Goal: Task Accomplishment & Management: Use online tool/utility

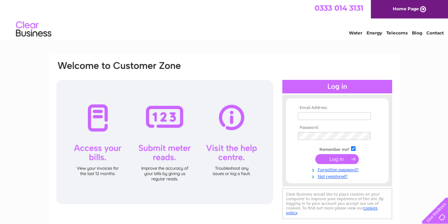
click at [309, 117] on input "text" at bounding box center [334, 116] width 73 height 8
type input "[EMAIL_ADDRESS][DOMAIN_NAME]"
click at [334, 159] on input "submit" at bounding box center [338, 159] width 44 height 10
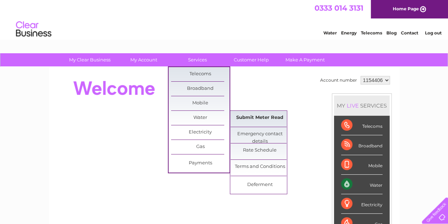
click at [257, 118] on link "Submit Meter Read" at bounding box center [260, 118] width 58 height 14
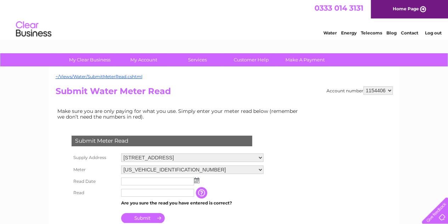
click at [197, 180] on img at bounding box center [196, 180] width 5 height 6
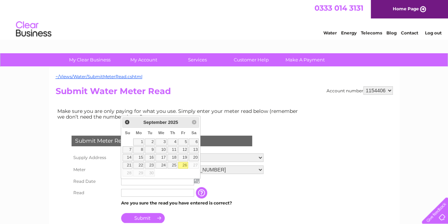
click at [184, 163] on link "26" at bounding box center [183, 165] width 10 height 7
type input "[DATE]"
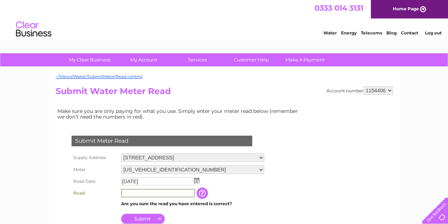
click at [139, 192] on input "text" at bounding box center [158, 193] width 74 height 9
type input "00136"
click at [142, 219] on input "Submit" at bounding box center [143, 218] width 44 height 10
